Goal: Find specific page/section: Find specific page/section

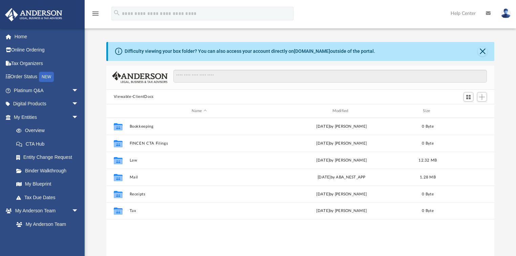
scroll to position [150, 384]
click at [463, 10] on link "Help Center" at bounding box center [462, 13] width 35 height 27
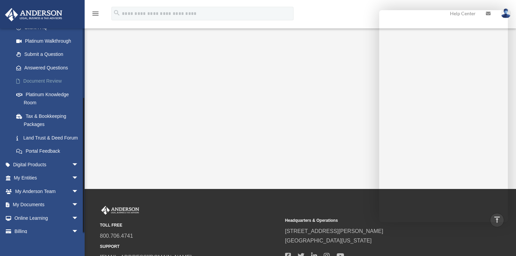
scroll to position [104, 0]
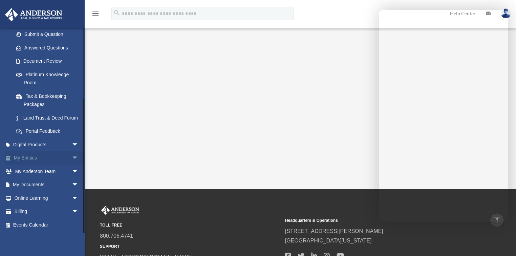
click at [31, 160] on link "My Entities arrow_drop_down" at bounding box center [47, 158] width 84 height 14
click at [72, 183] on span "arrow_drop_down" at bounding box center [79, 185] width 14 height 14
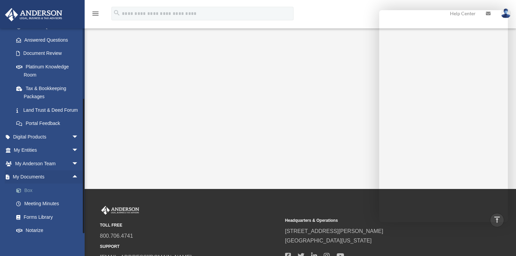
click at [32, 197] on link "Box" at bounding box center [48, 190] width 79 height 14
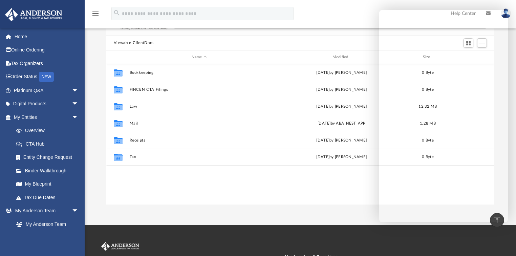
scroll to position [27, 0]
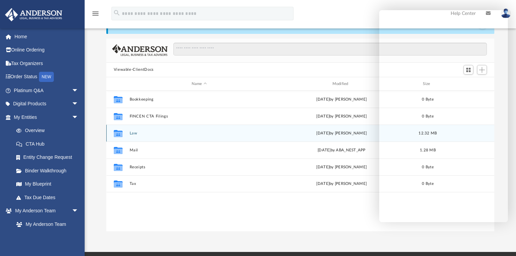
click at [148, 134] on button "Law" at bounding box center [198, 133] width 139 height 4
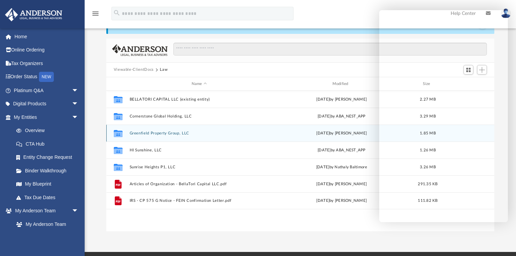
click at [148, 134] on button "Greenfield Property Group, LLC" at bounding box center [198, 133] width 139 height 4
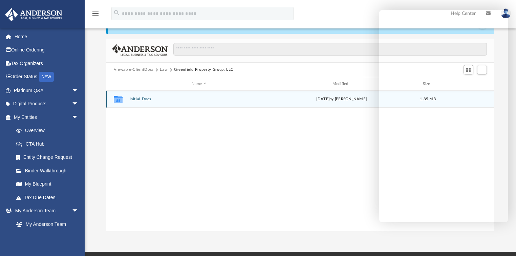
click at [146, 98] on button "Initial Docs" at bounding box center [198, 99] width 139 height 4
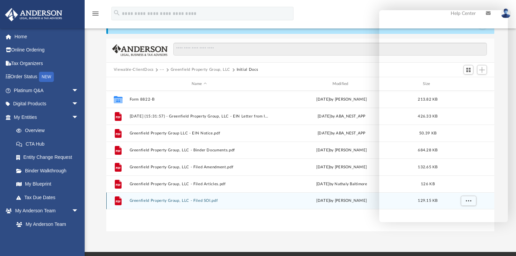
click at [152, 200] on button "Greenfield Property Group, LLC - Filed SOI.pdf" at bounding box center [198, 201] width 139 height 4
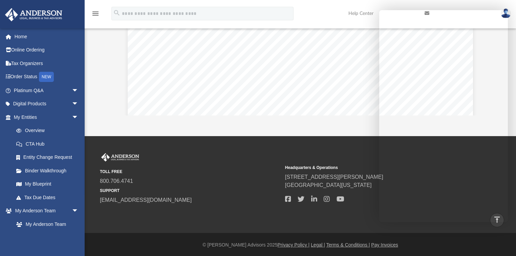
scroll to position [144, 0]
